Goal: Task Accomplishment & Management: Manage account settings

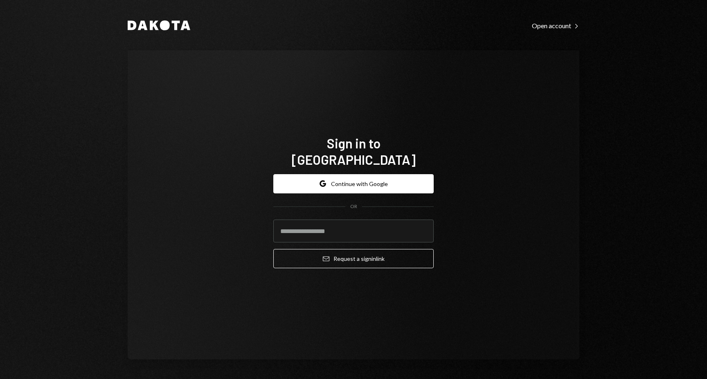
click at [603, 153] on div "Dakota Open account Right Caret Sign in to [GEOGRAPHIC_DATA] Google Continue wi…" at bounding box center [353, 189] width 707 height 379
